Goal: Task Accomplishment & Management: Complete application form

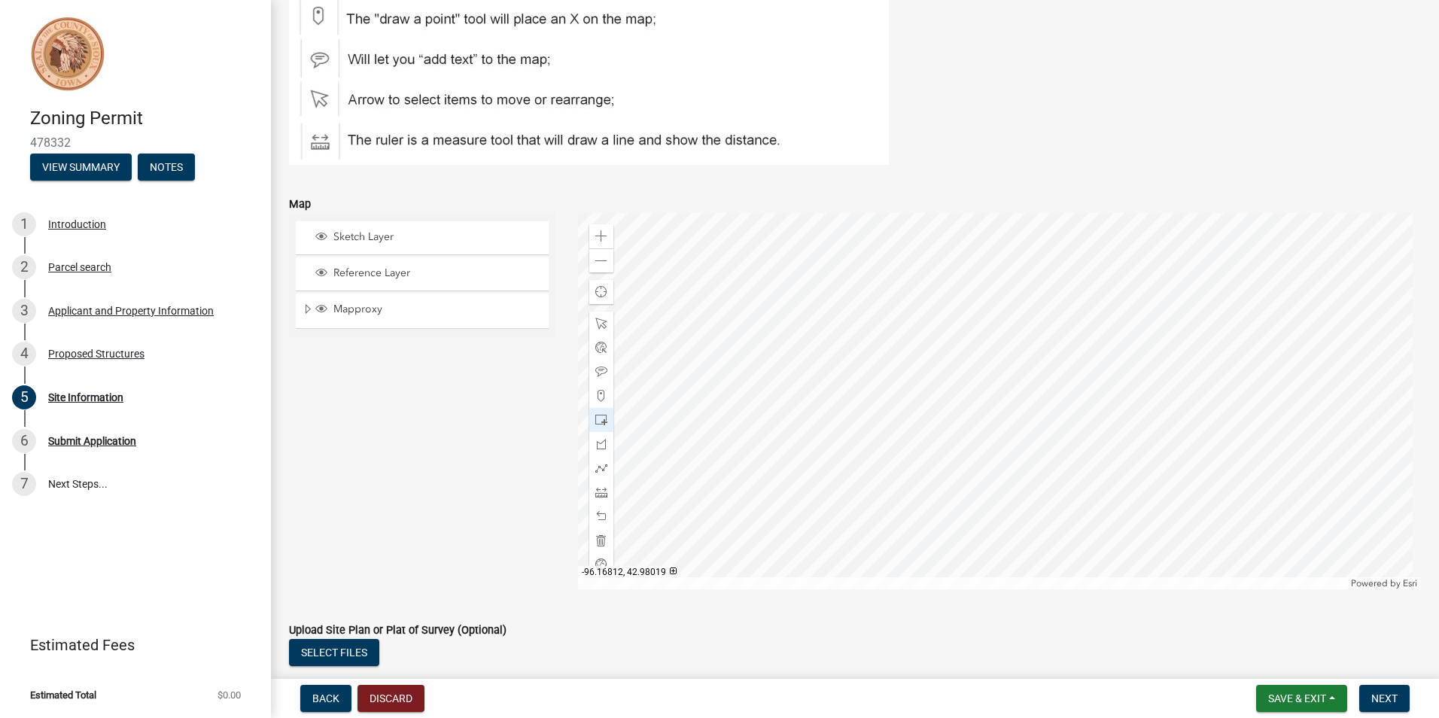
scroll to position [180, 0]
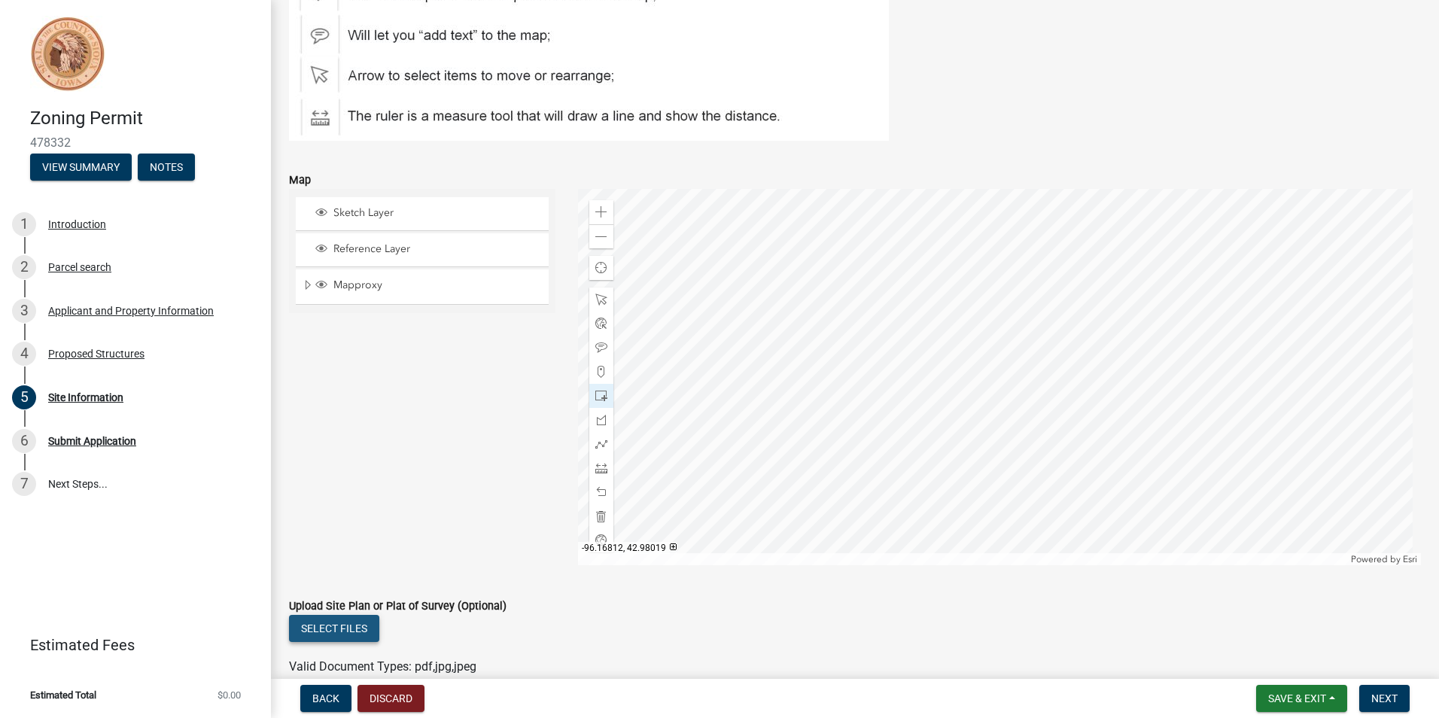
click at [336, 625] on button "Select files" at bounding box center [334, 628] width 90 height 27
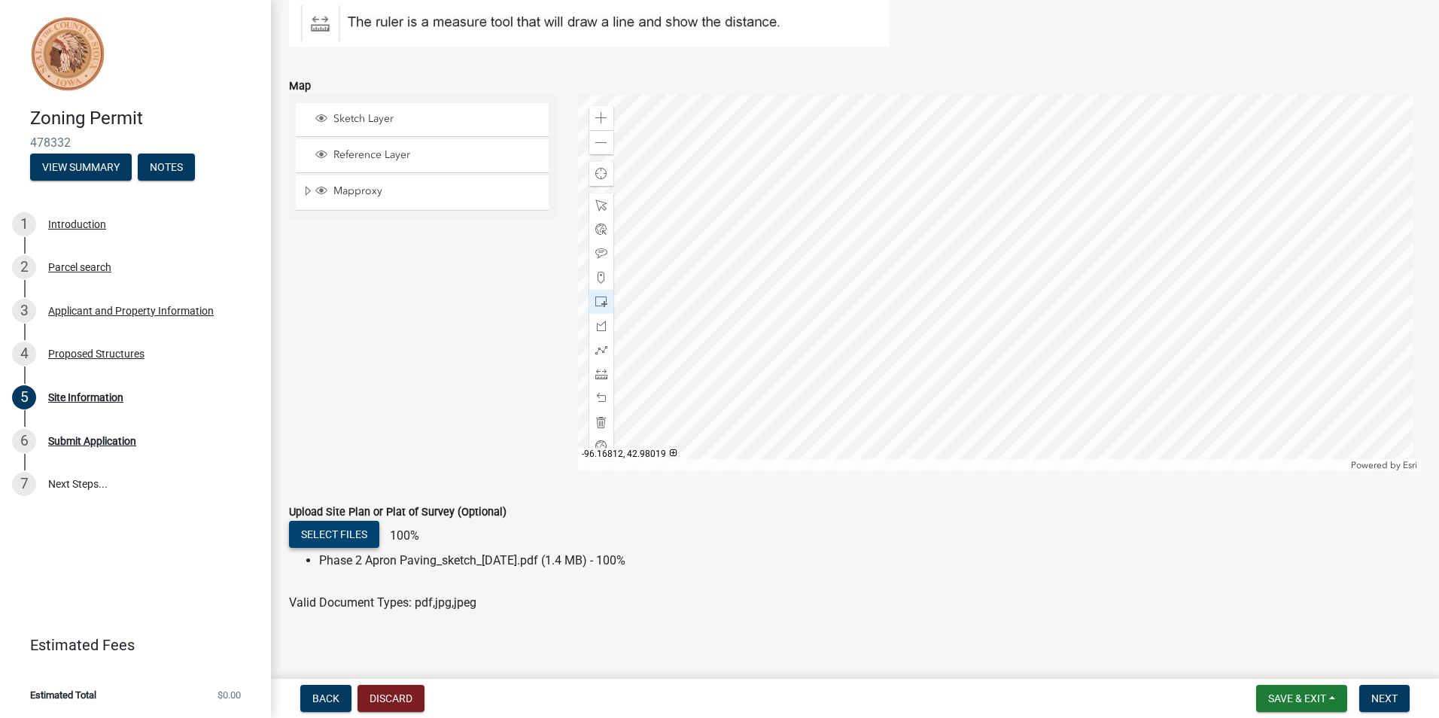
scroll to position [285, 0]
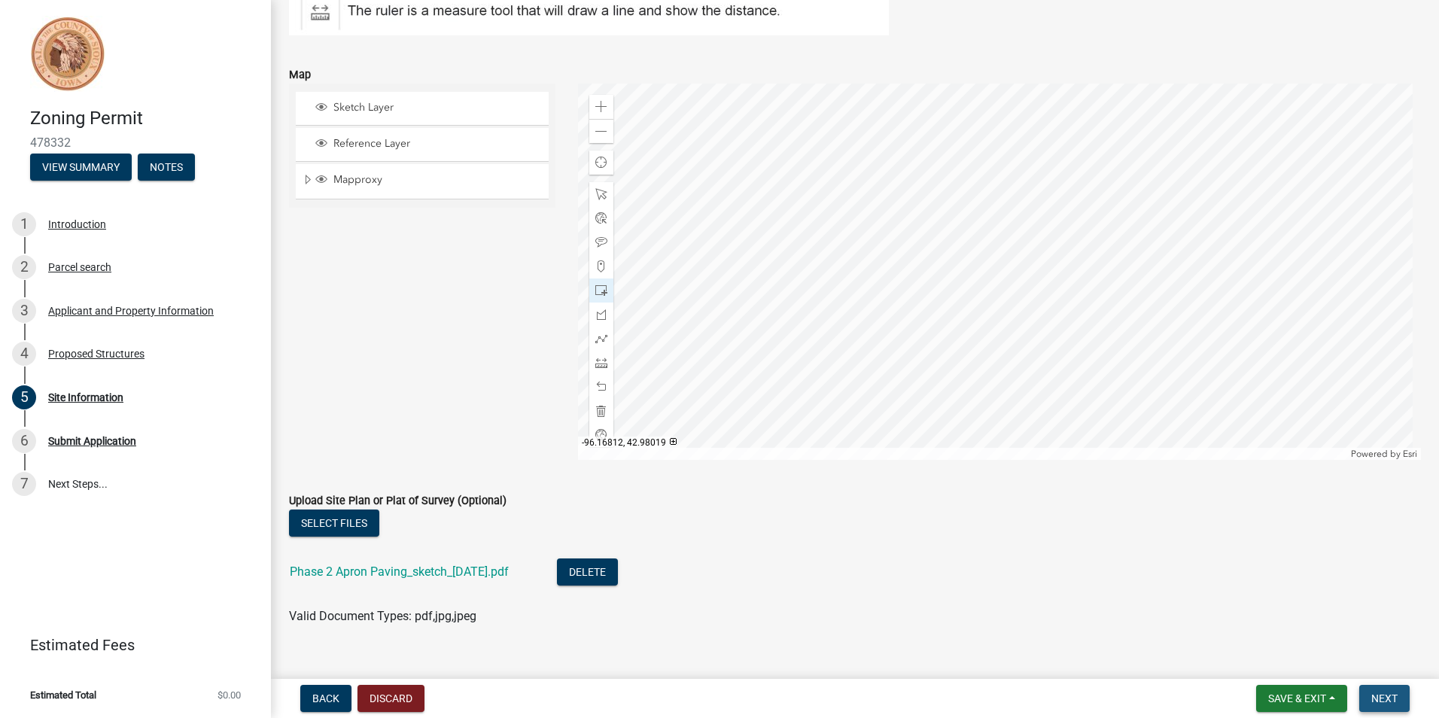
click at [1393, 700] on span "Next" at bounding box center [1384, 698] width 26 height 12
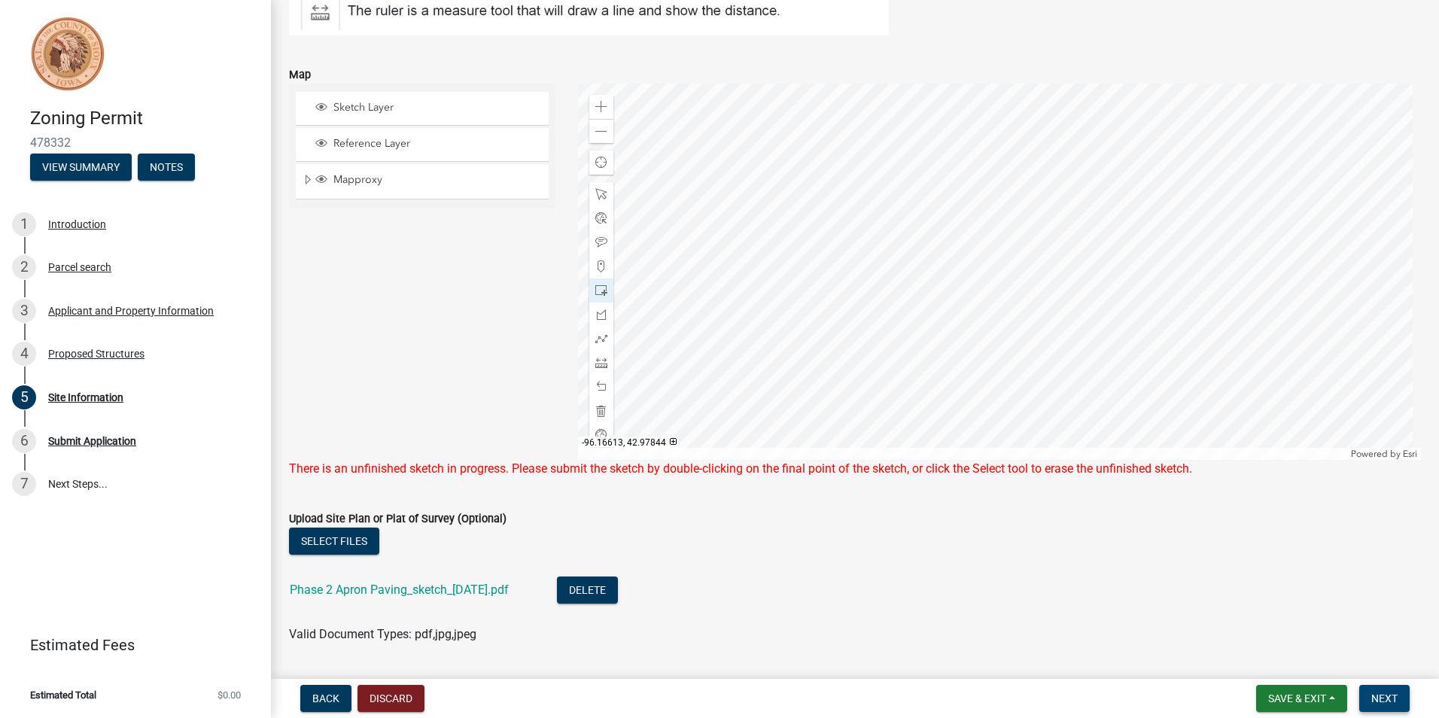
scroll to position [210, 0]
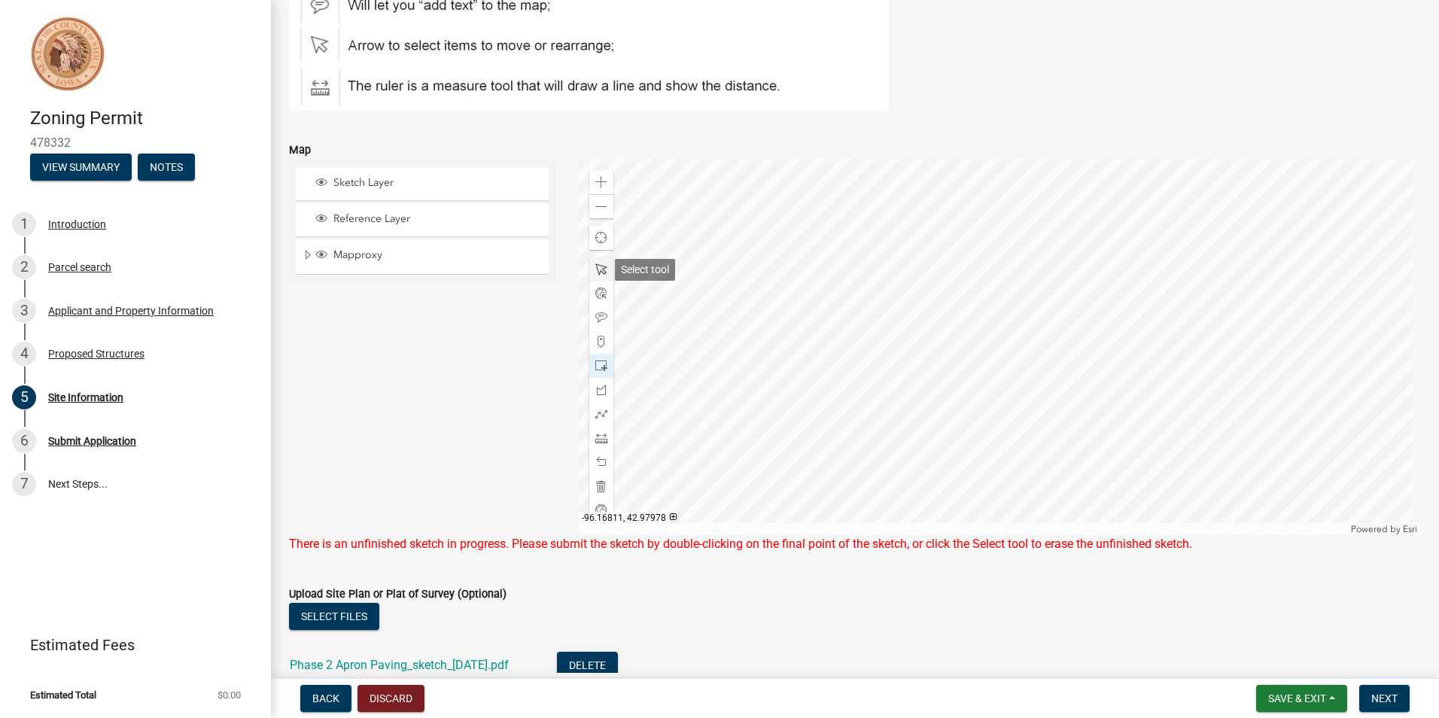
click at [598, 267] on span at bounding box center [601, 269] width 12 height 12
click at [891, 336] on div at bounding box center [1000, 347] width 844 height 376
click at [1028, 336] on div at bounding box center [1000, 347] width 844 height 376
click at [1386, 702] on span "Next" at bounding box center [1384, 698] width 26 height 12
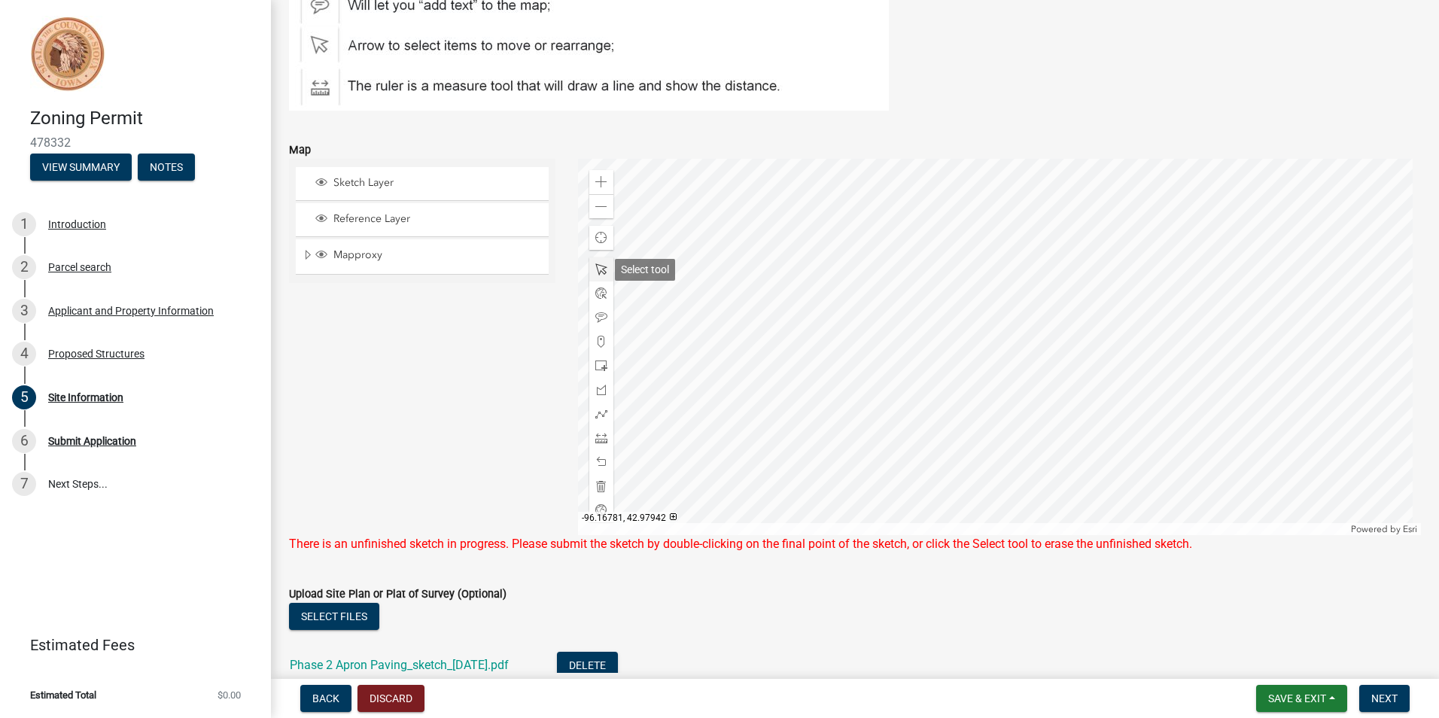
click at [595, 270] on span at bounding box center [601, 269] width 12 height 12
click at [987, 303] on div at bounding box center [1000, 347] width 844 height 376
click at [1008, 262] on div at bounding box center [1000, 347] width 844 height 376
click at [755, 324] on div at bounding box center [1000, 347] width 844 height 376
click at [702, 248] on div at bounding box center [1000, 347] width 844 height 376
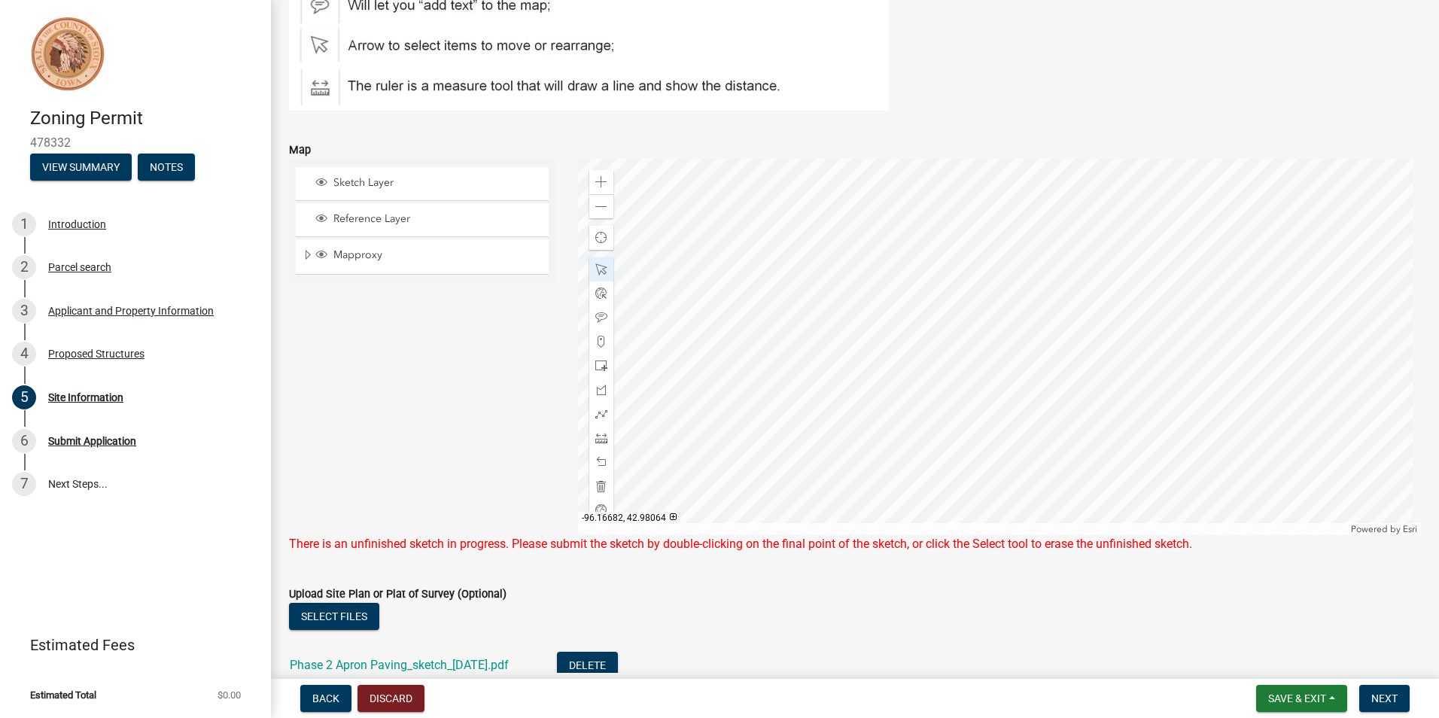
click at [702, 248] on div at bounding box center [1000, 347] width 844 height 376
click at [708, 250] on div at bounding box center [1000, 347] width 844 height 376
click at [596, 263] on span at bounding box center [601, 269] width 12 height 12
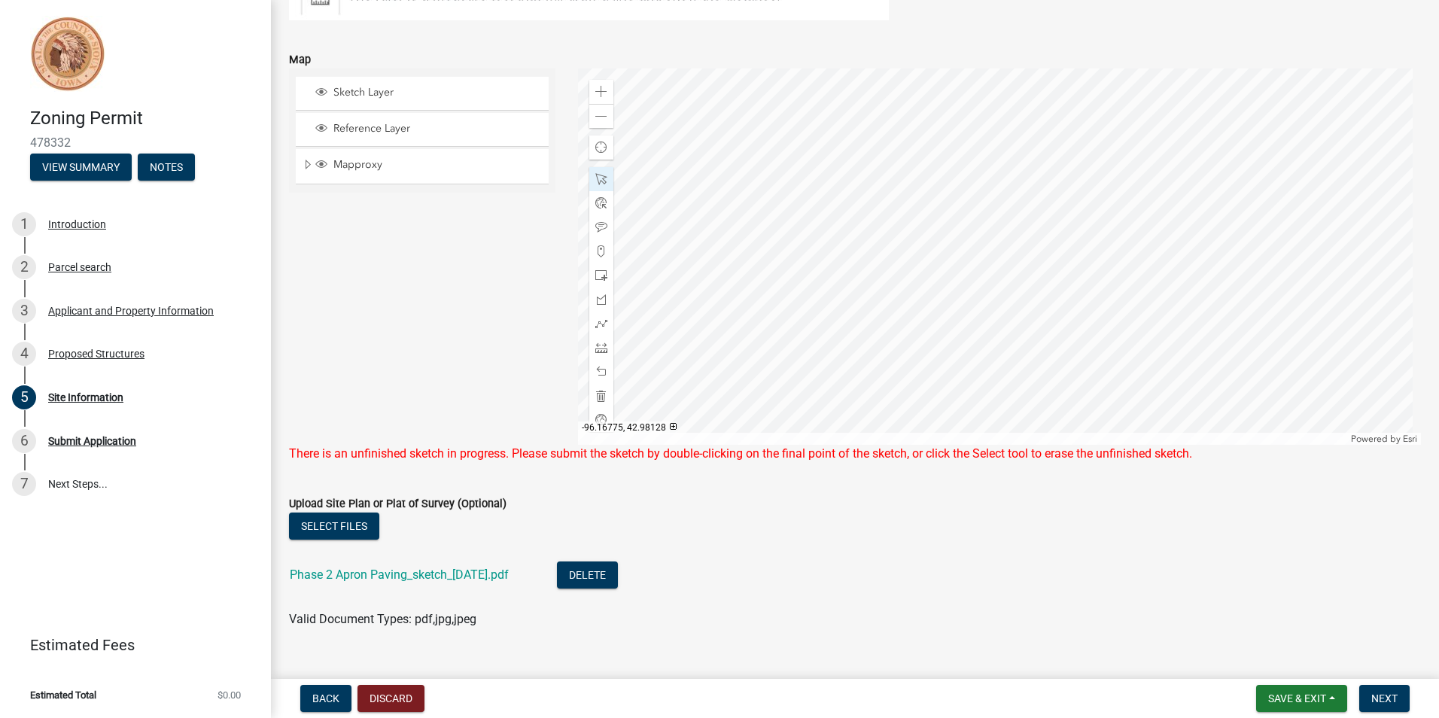
scroll to position [328, 0]
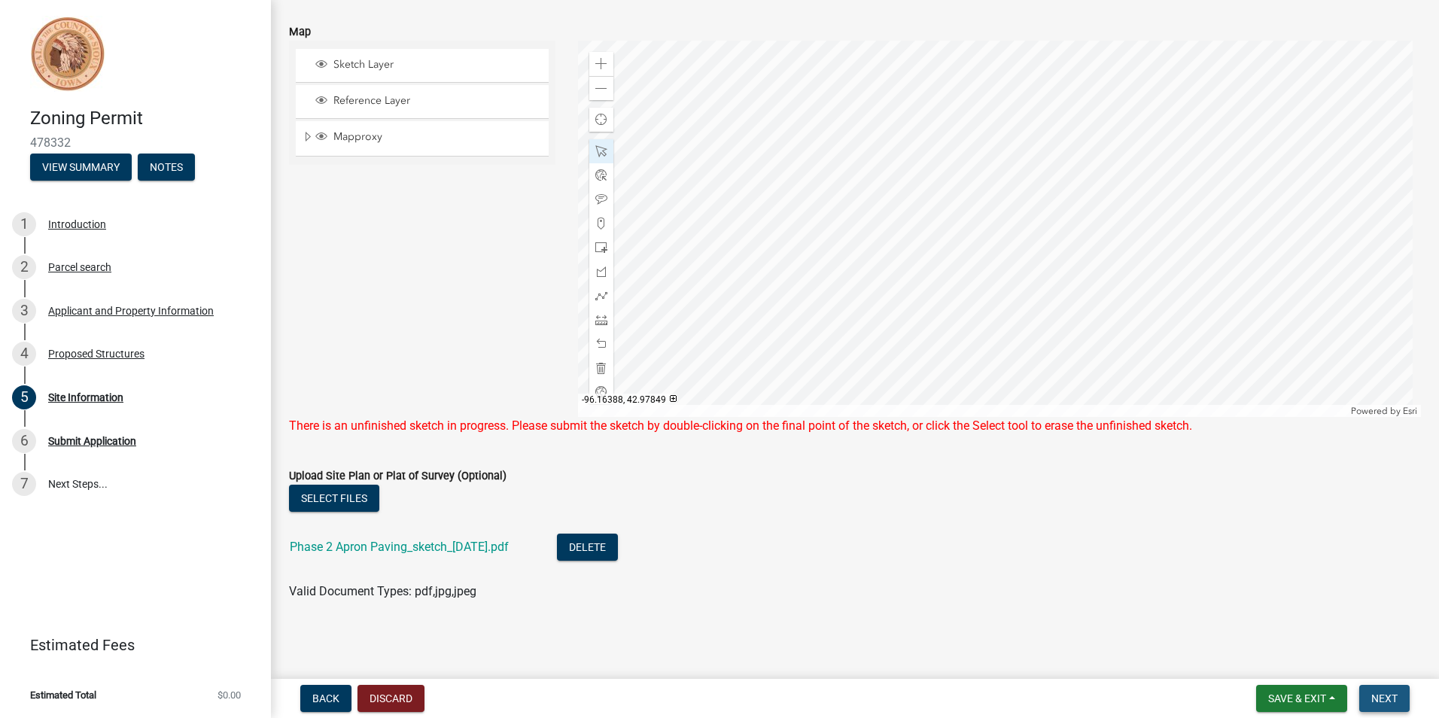
click at [1383, 696] on span "Next" at bounding box center [1384, 698] width 26 height 12
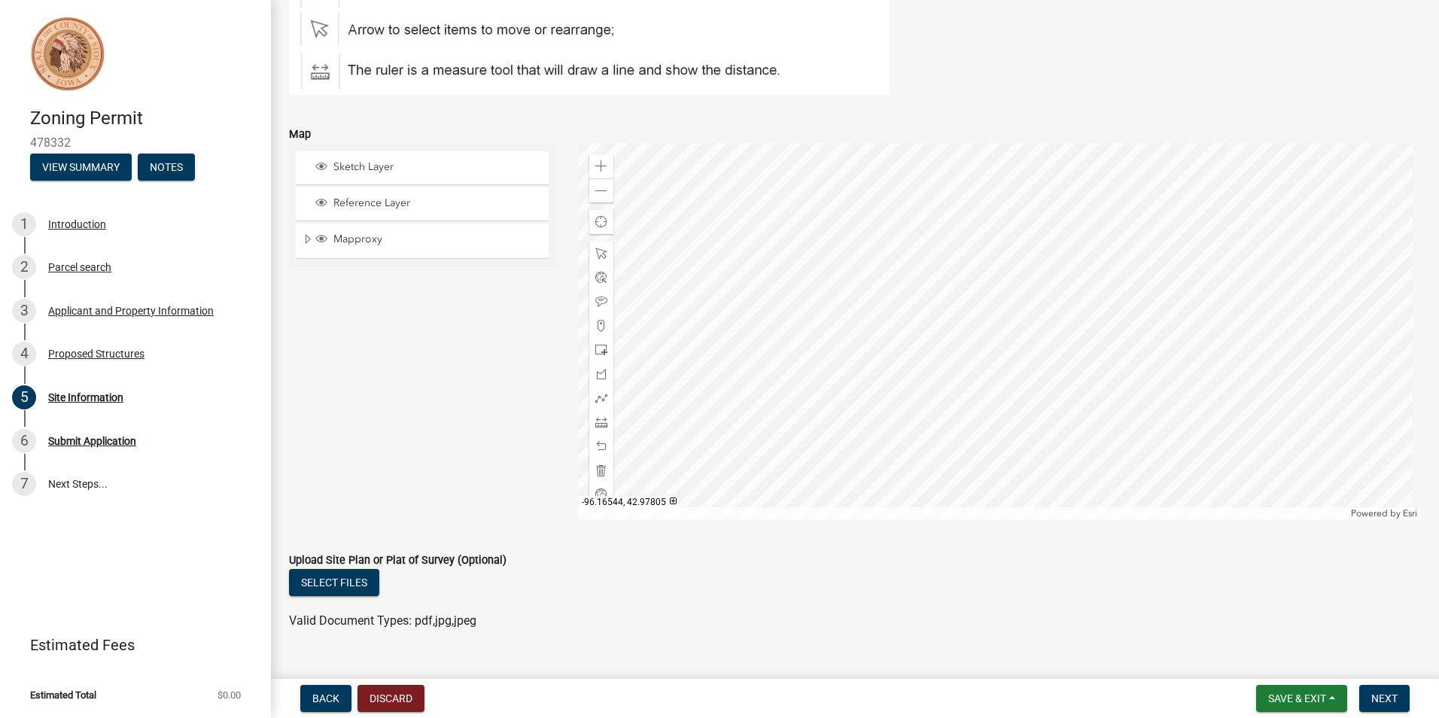
scroll to position [255, 0]
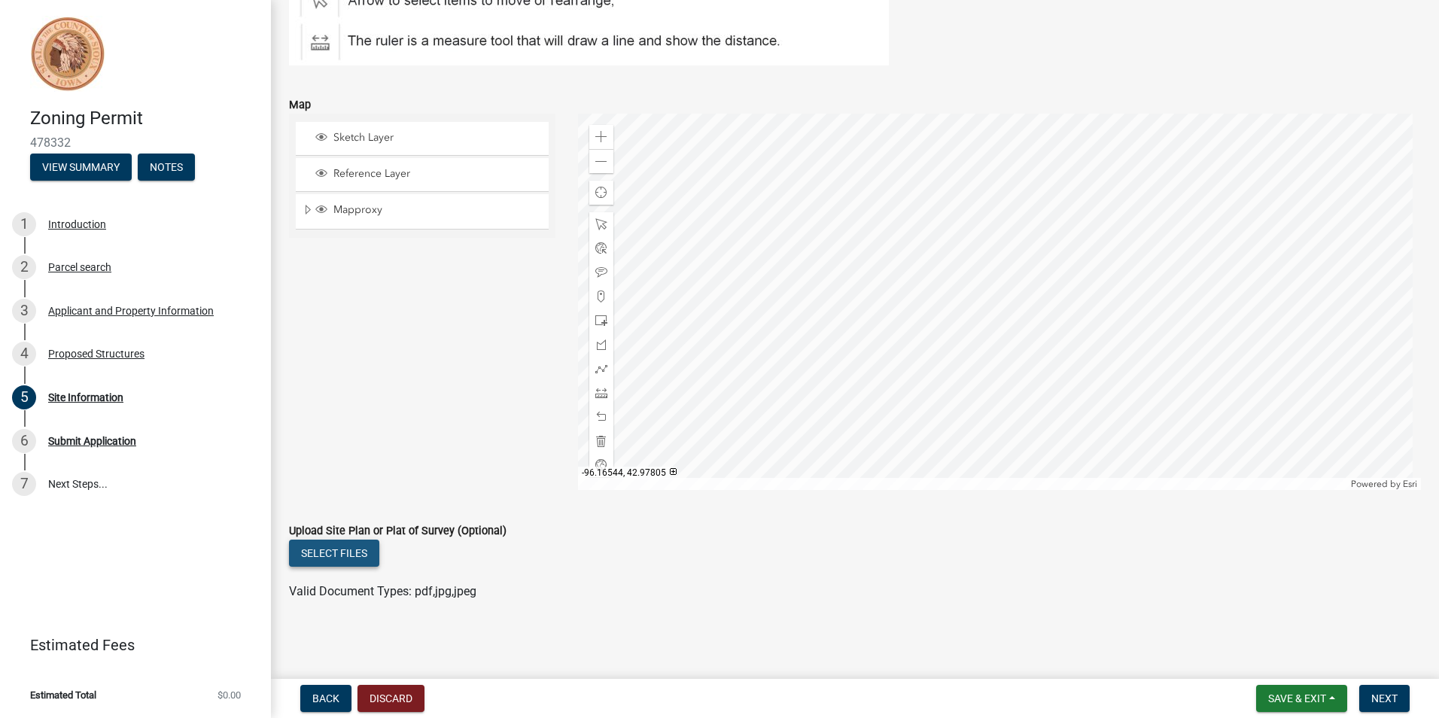
click at [350, 555] on button "Select files" at bounding box center [334, 553] width 90 height 27
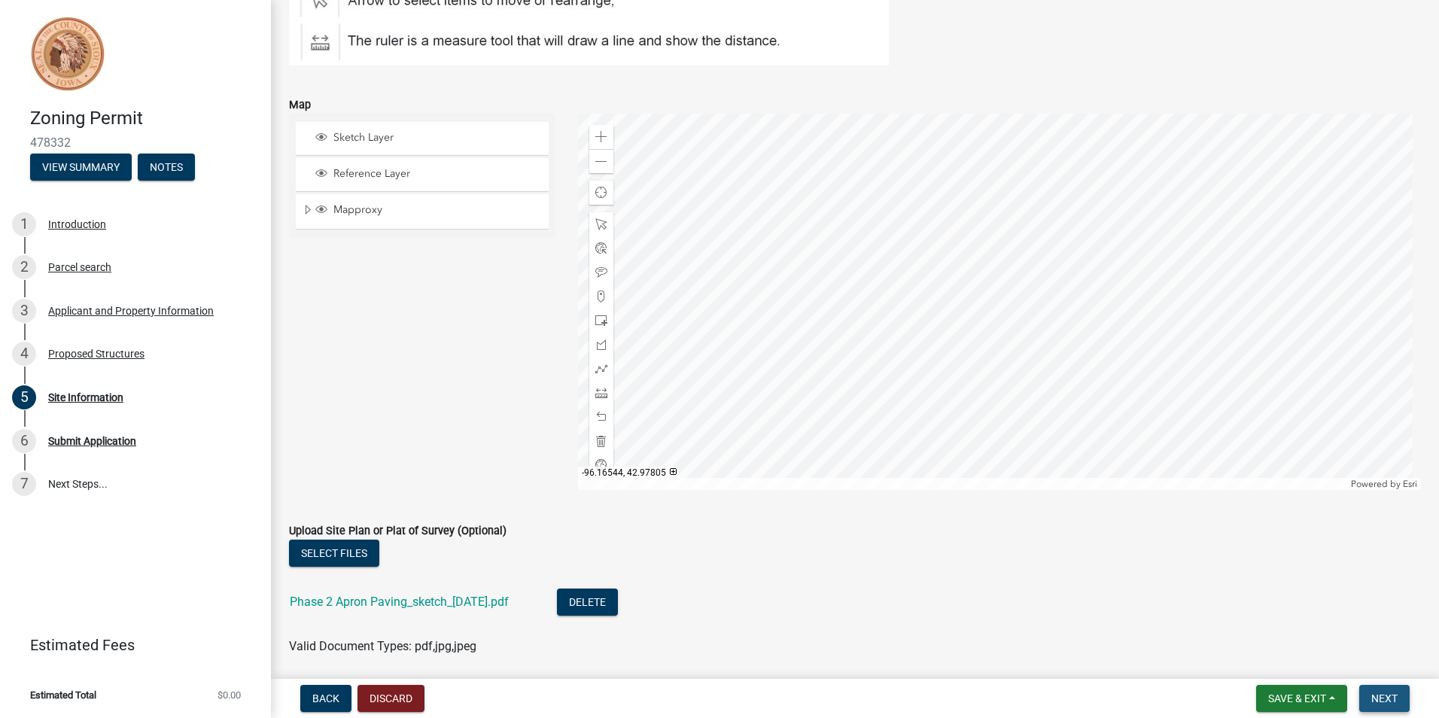
click at [1390, 700] on span "Next" at bounding box center [1384, 698] width 26 height 12
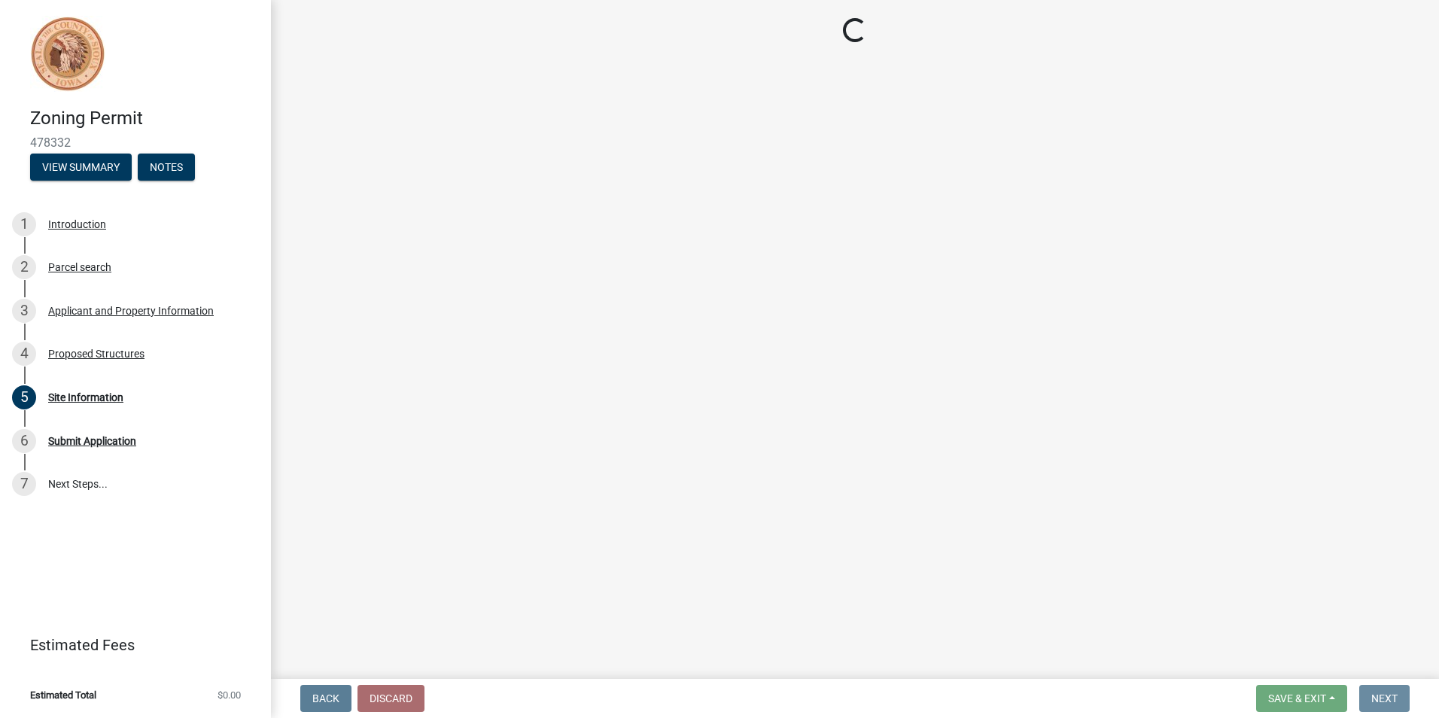
scroll to position [0, 0]
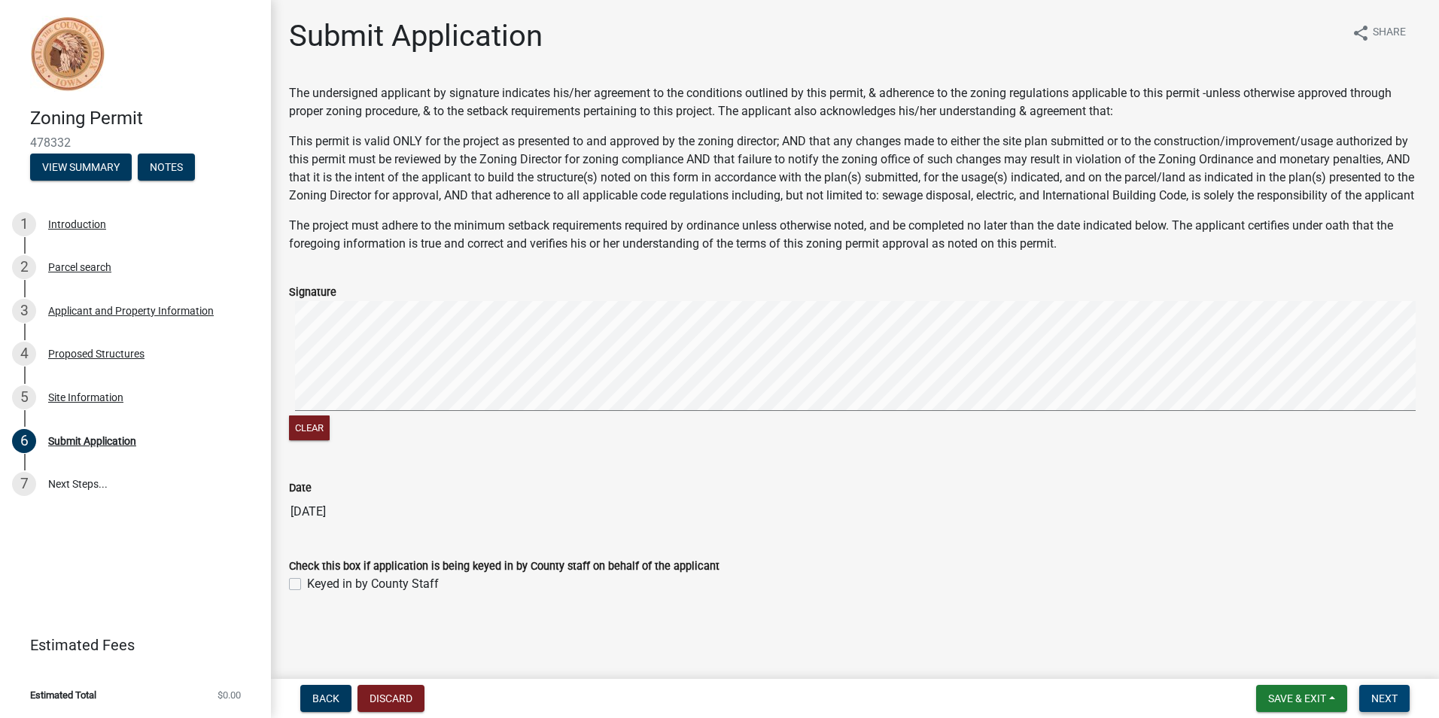
click at [1382, 691] on button "Next" at bounding box center [1384, 698] width 50 height 27
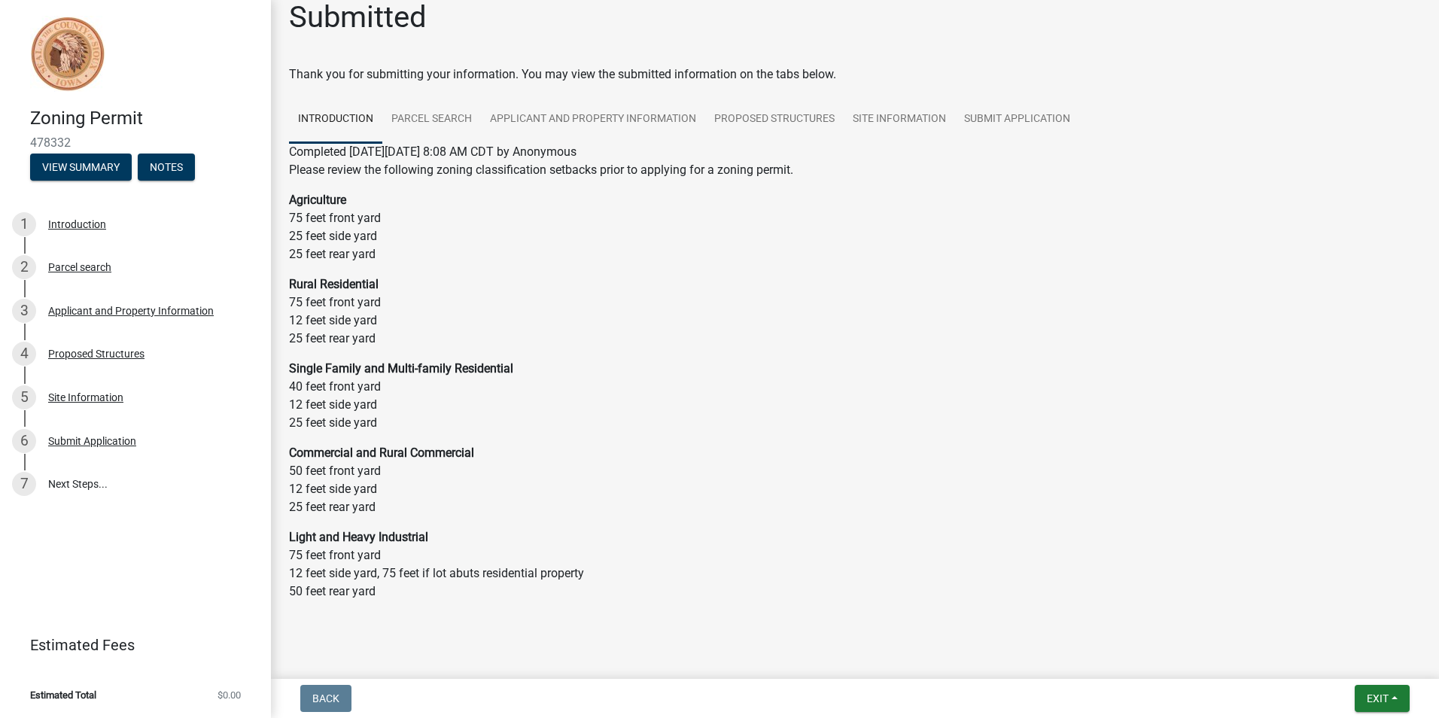
scroll to position [35, 0]
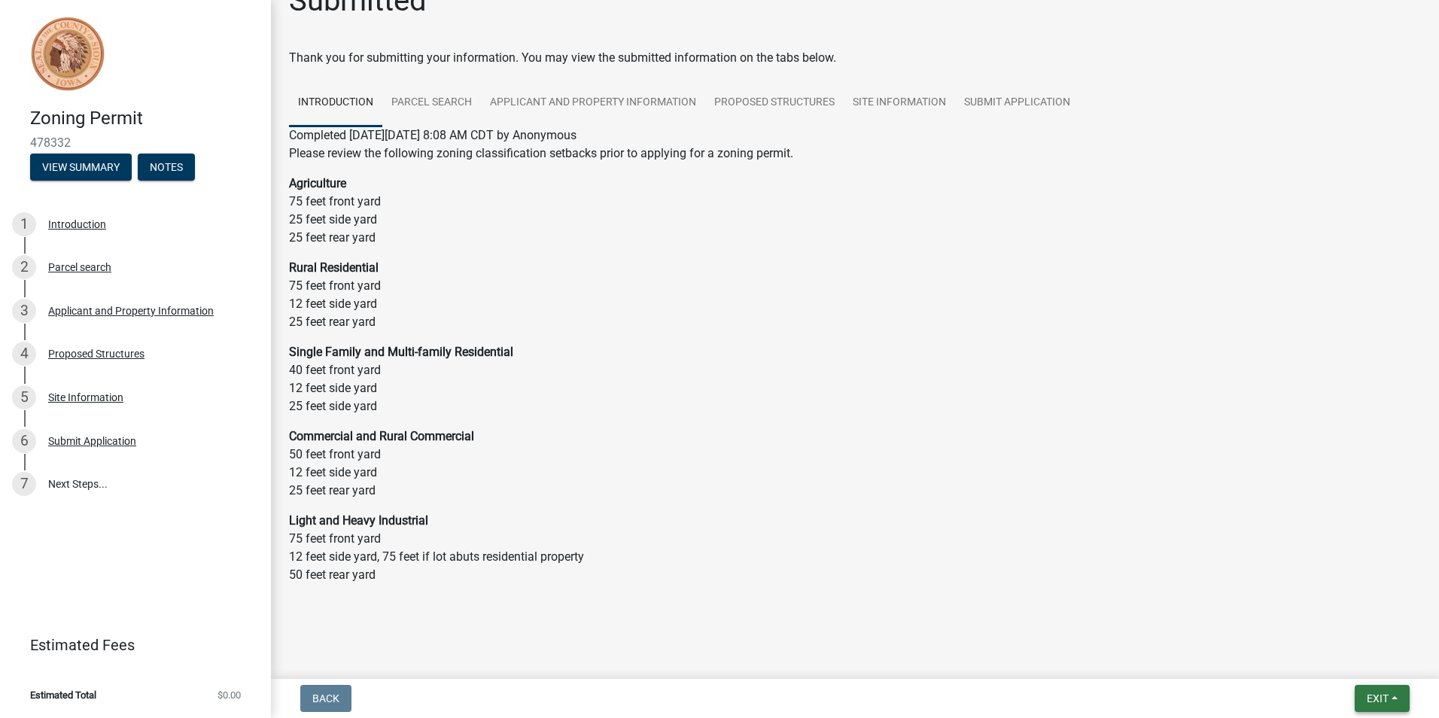
click at [1395, 702] on button "Exit" at bounding box center [1382, 698] width 55 height 27
click at [1334, 654] on button "Save & Exit" at bounding box center [1349, 659] width 120 height 36
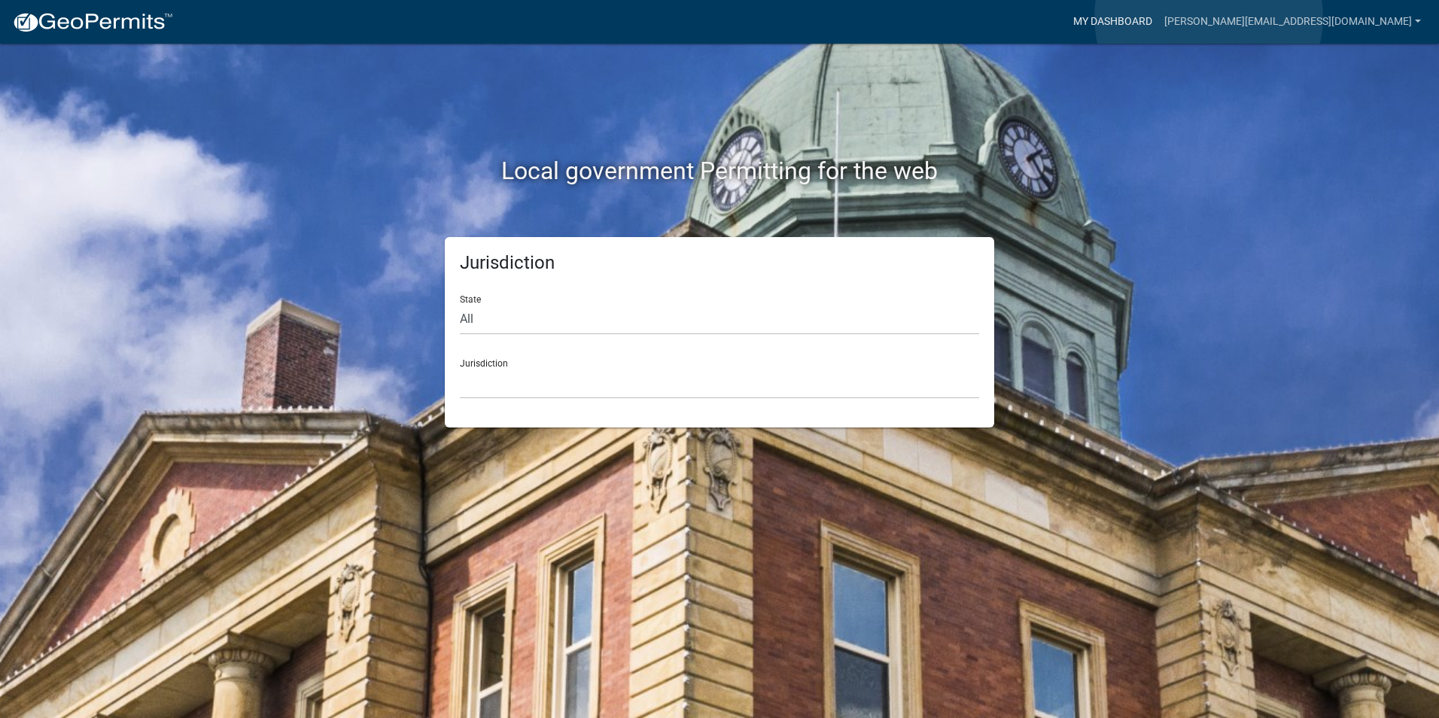
click at [1158, 17] on link "My Dashboard" at bounding box center [1112, 22] width 91 height 29
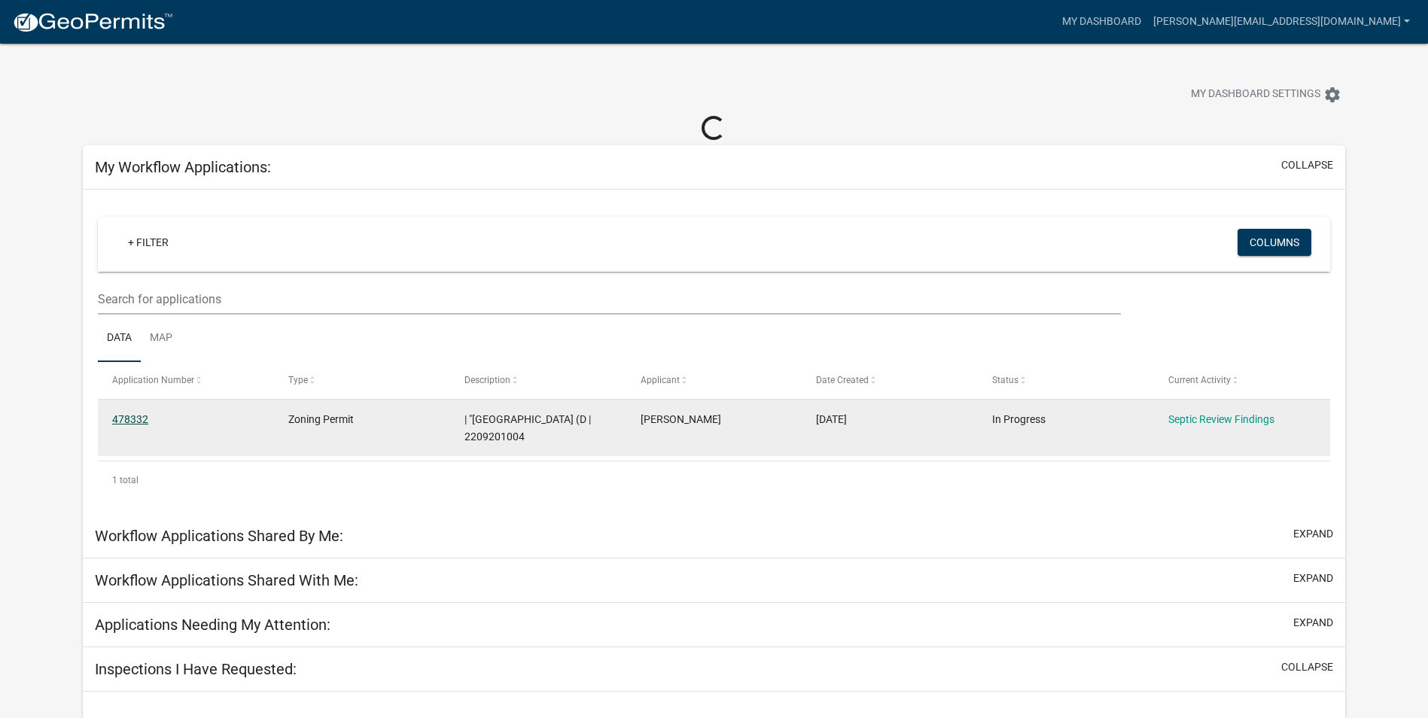
click at [139, 417] on link "478332" at bounding box center [130, 419] width 36 height 12
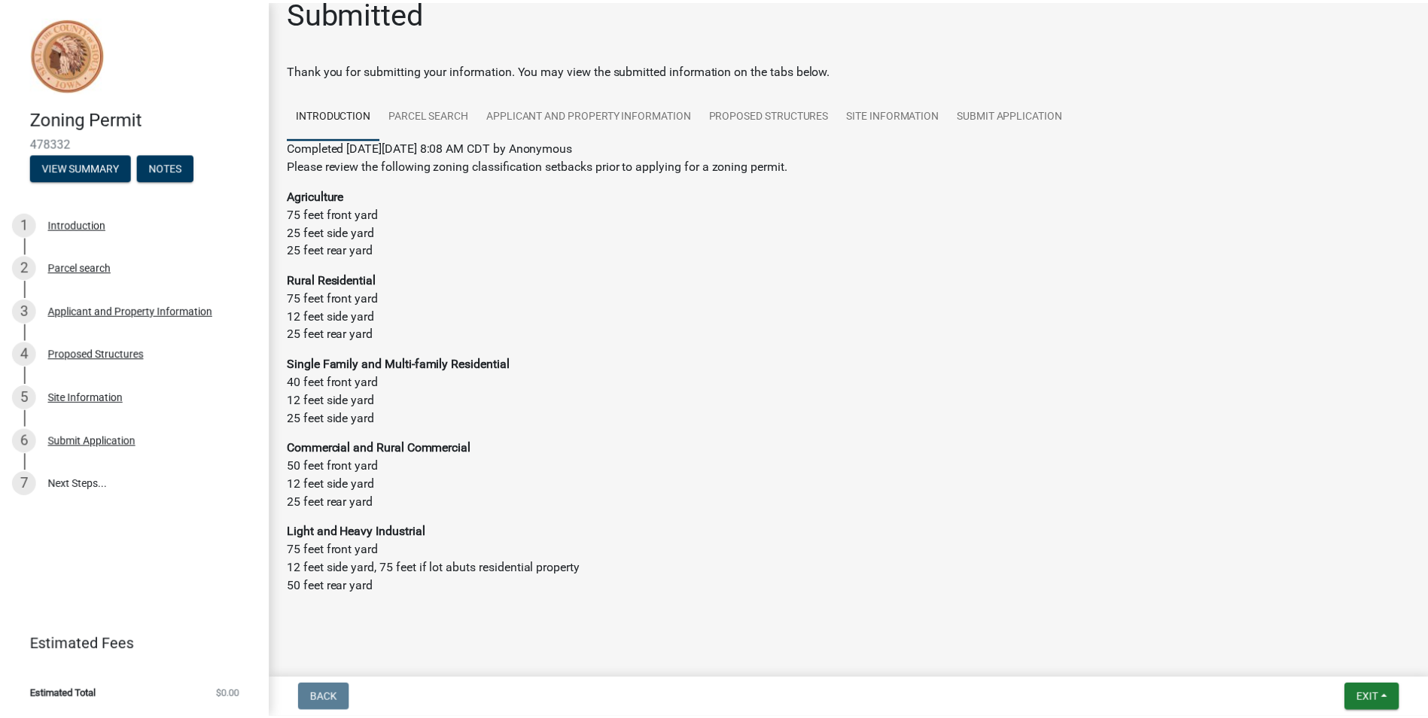
scroll to position [35, 0]
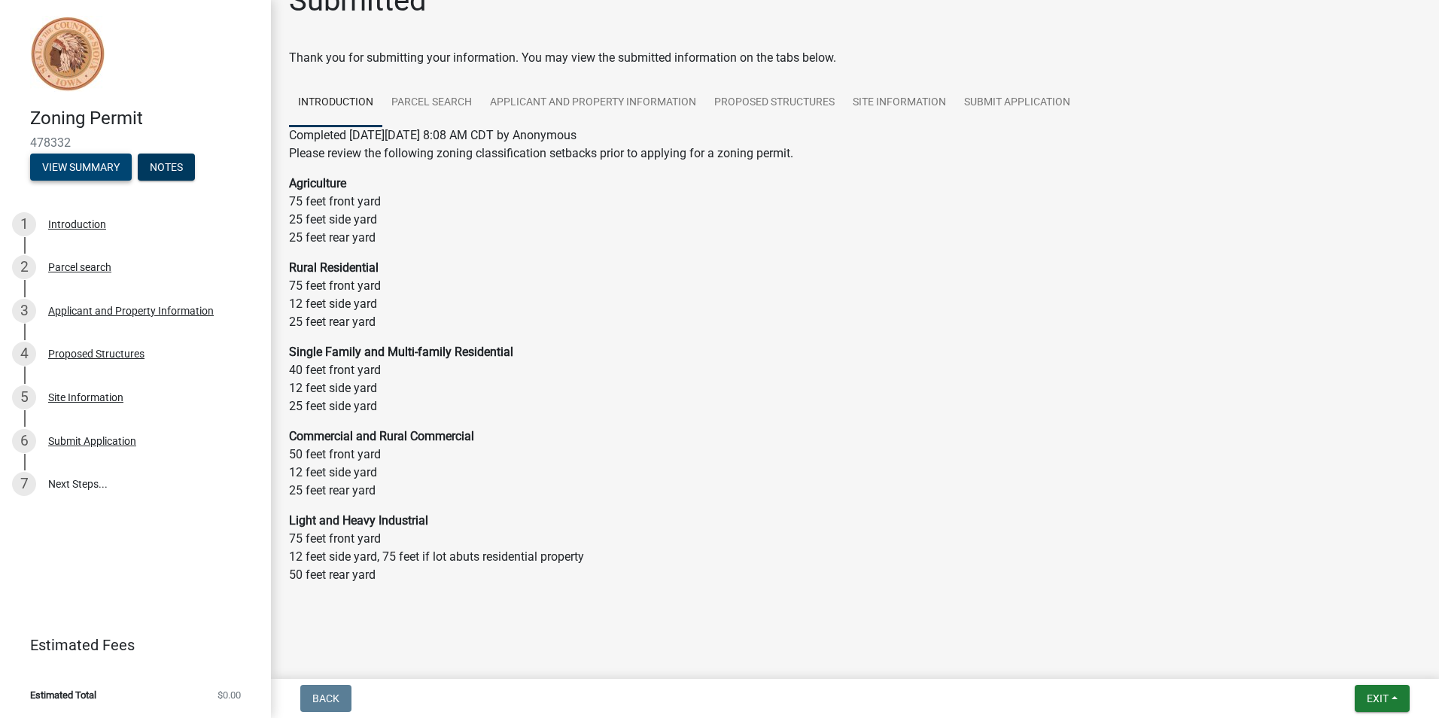
click at [99, 157] on button "View Summary" at bounding box center [81, 167] width 102 height 27
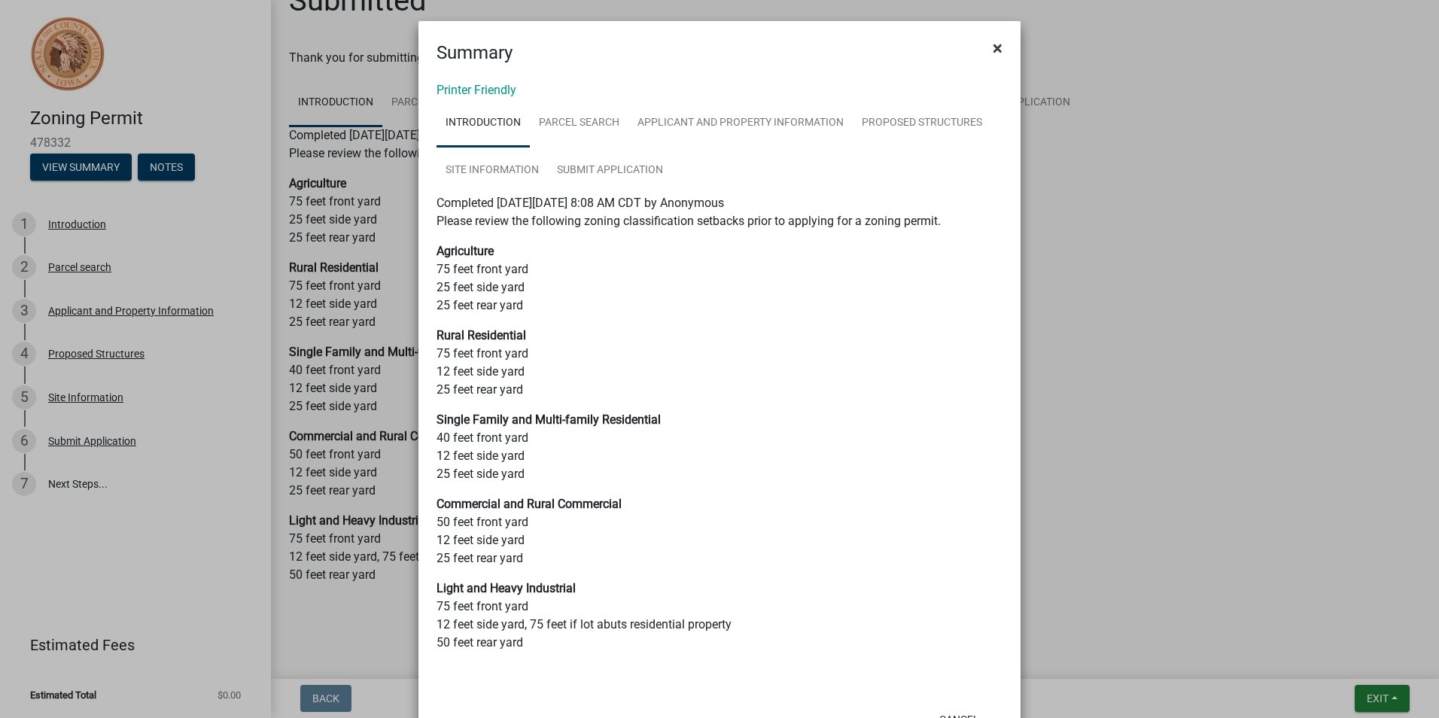
click at [993, 49] on span "×" at bounding box center [998, 48] width 10 height 21
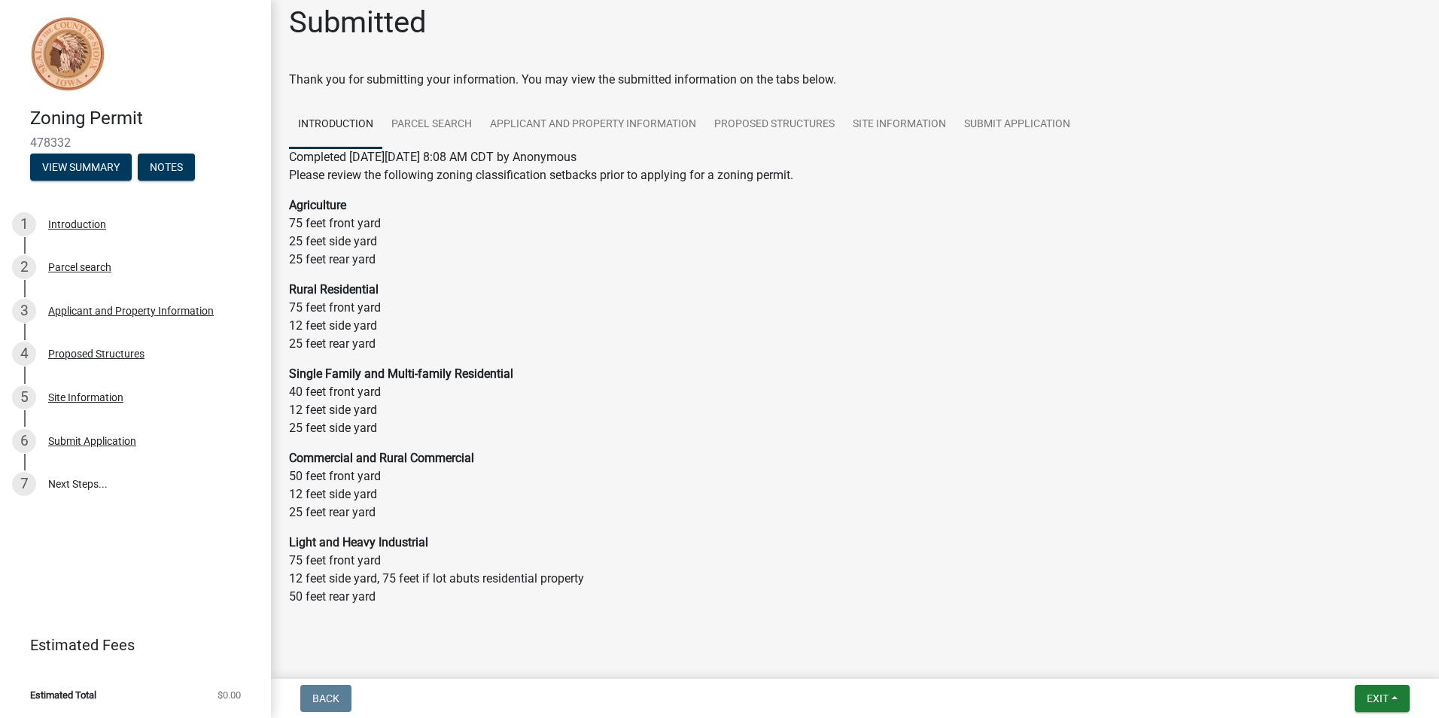
scroll to position [35, 0]
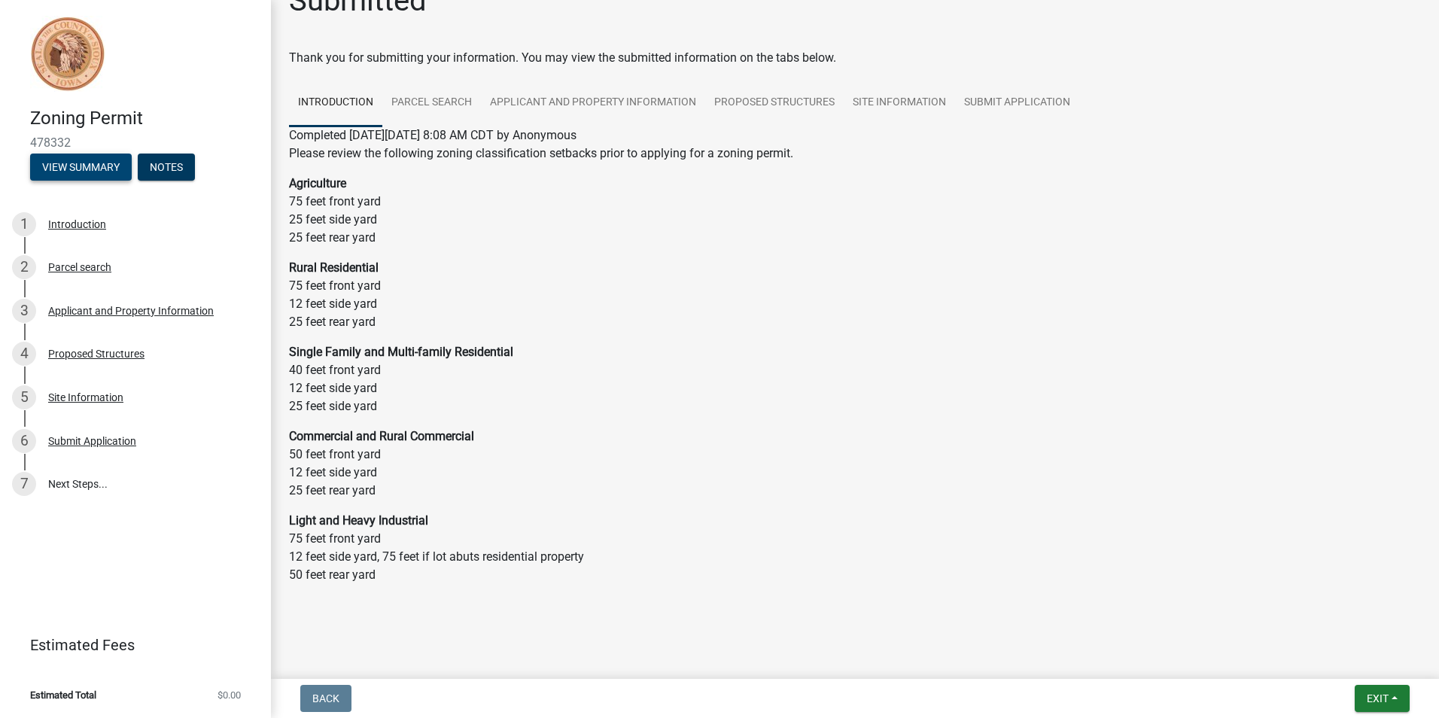
click at [57, 167] on button "View Summary" at bounding box center [81, 167] width 102 height 27
